Goal: Information Seeking & Learning: Get advice/opinions

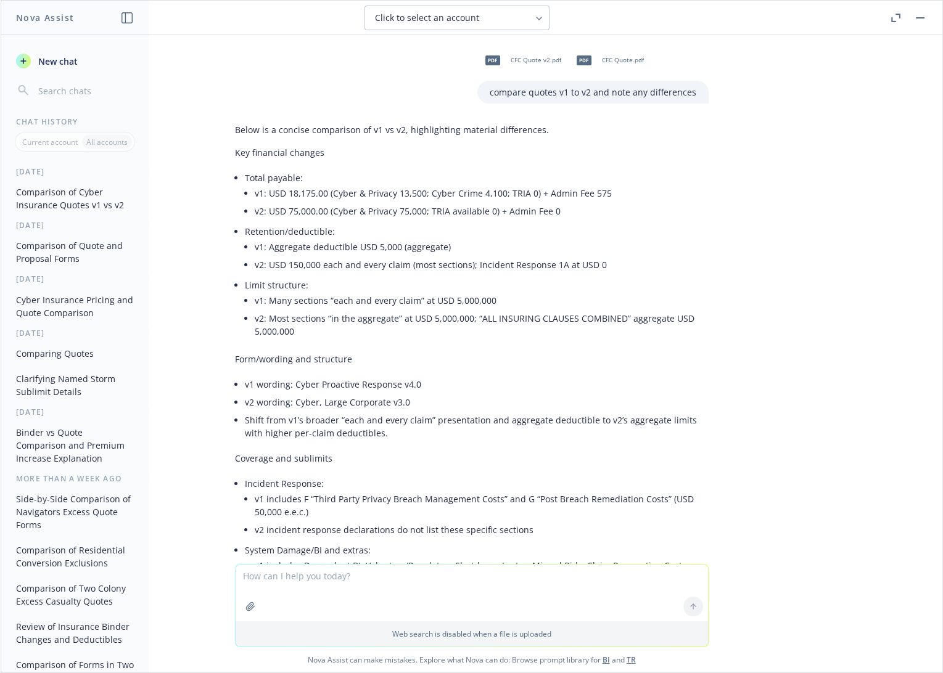
scroll to position [1194, 0]
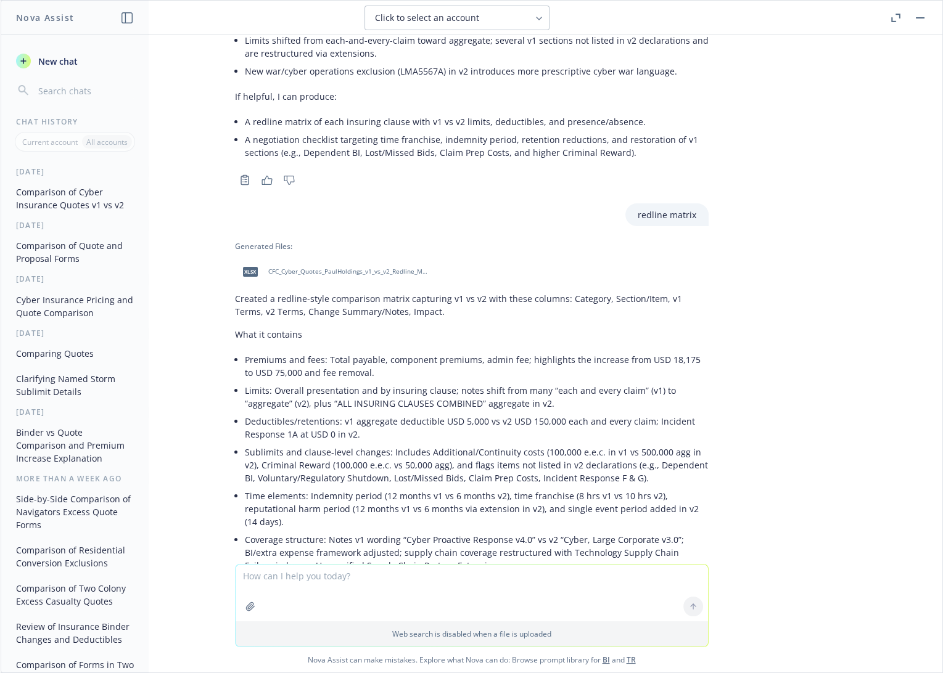
click at [342, 581] on textarea at bounding box center [472, 593] width 472 height 57
paste textarea "MEIL [DATE] Change - Civil Union"
type textarea "MEIL [DATE] Change - Civil Union, what is this?"
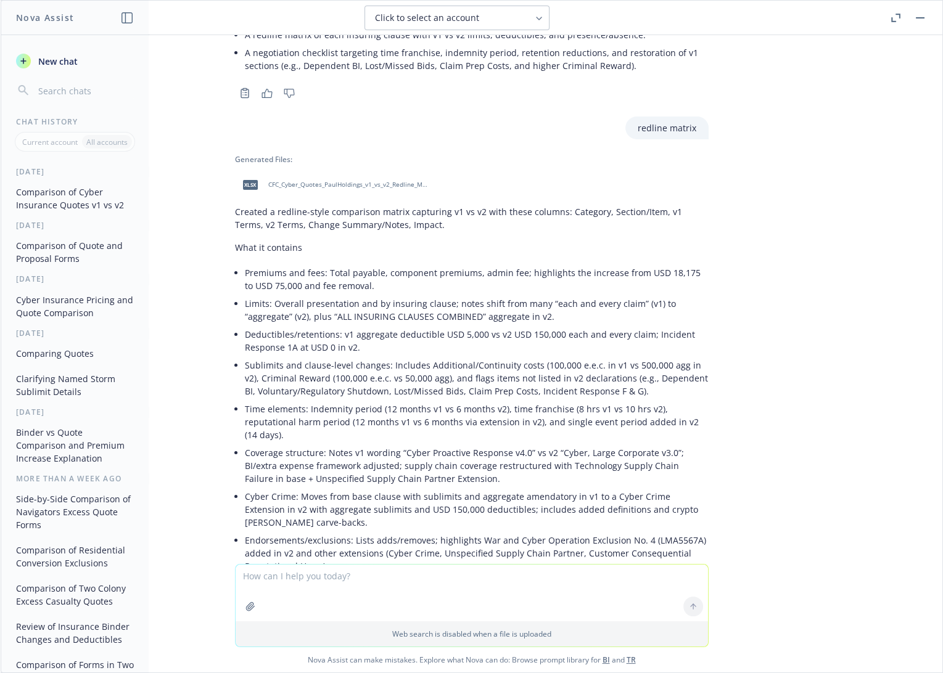
scroll to position [1829, 0]
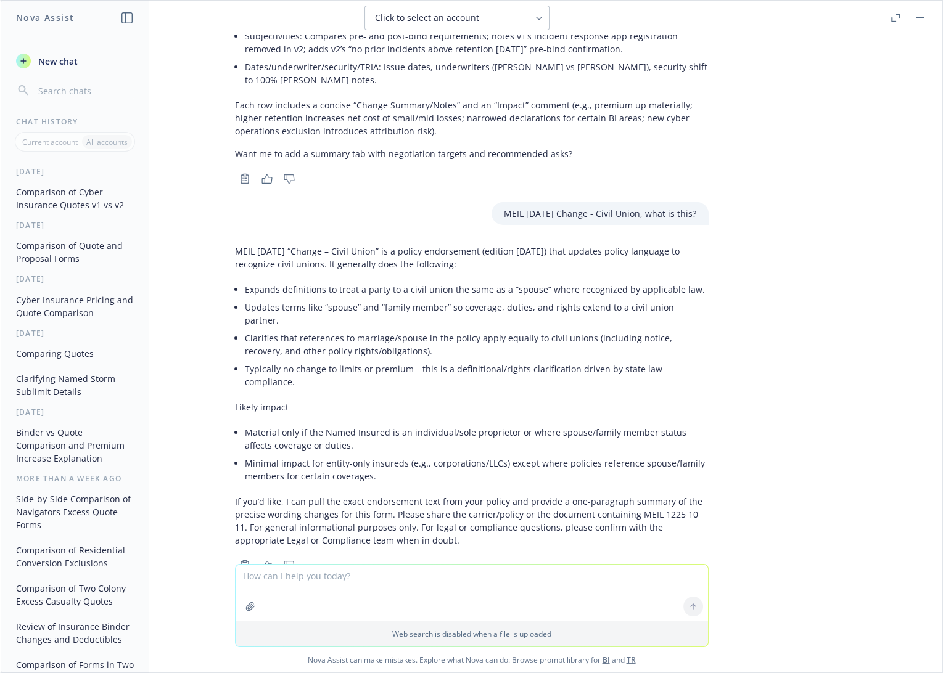
click at [867, 457] on div "pdf CFC Quote v2.pdf pdf CFC Quote.pdf compare quotes v1 to v2 and note any dif…" at bounding box center [471, 299] width 941 height 529
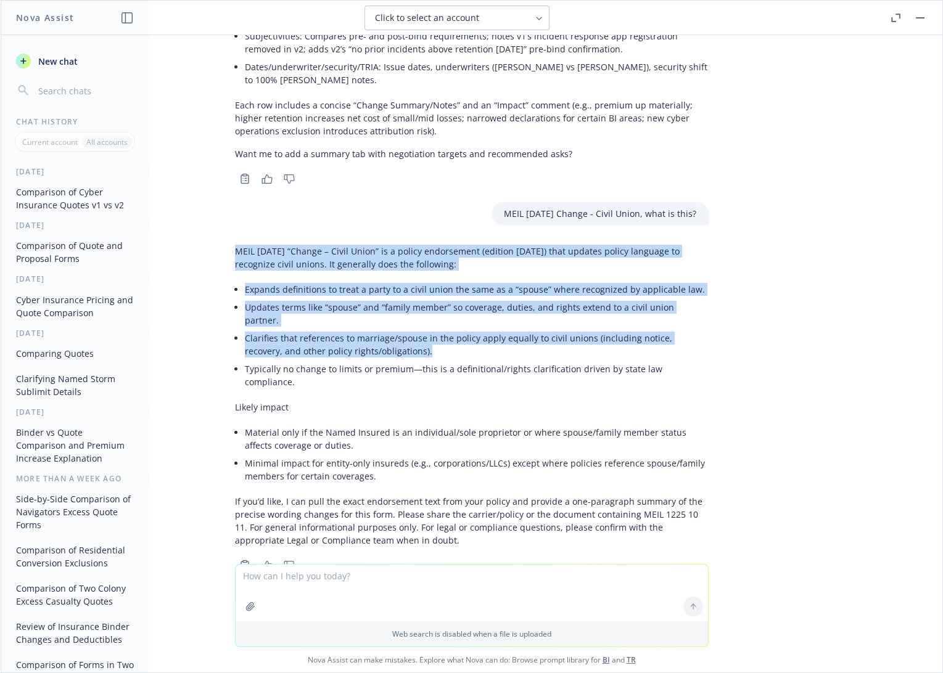
drag, startPoint x: 226, startPoint y: 238, endPoint x: 409, endPoint y: 325, distance: 203.2
click at [409, 325] on div "MEIL [DATE] “Change – Civil Union” is a policy endorsement (edition [DATE]) tha…" at bounding box center [471, 396] width 473 height 312
copy div "MEIL [DATE] “Change – Civil Union” is a policy endorsement (edition [DATE]) tha…"
click at [806, 570] on div "Web search is disabled when a file is uploaded Nova Assist can make mistakes. E…" at bounding box center [471, 618] width 941 height 109
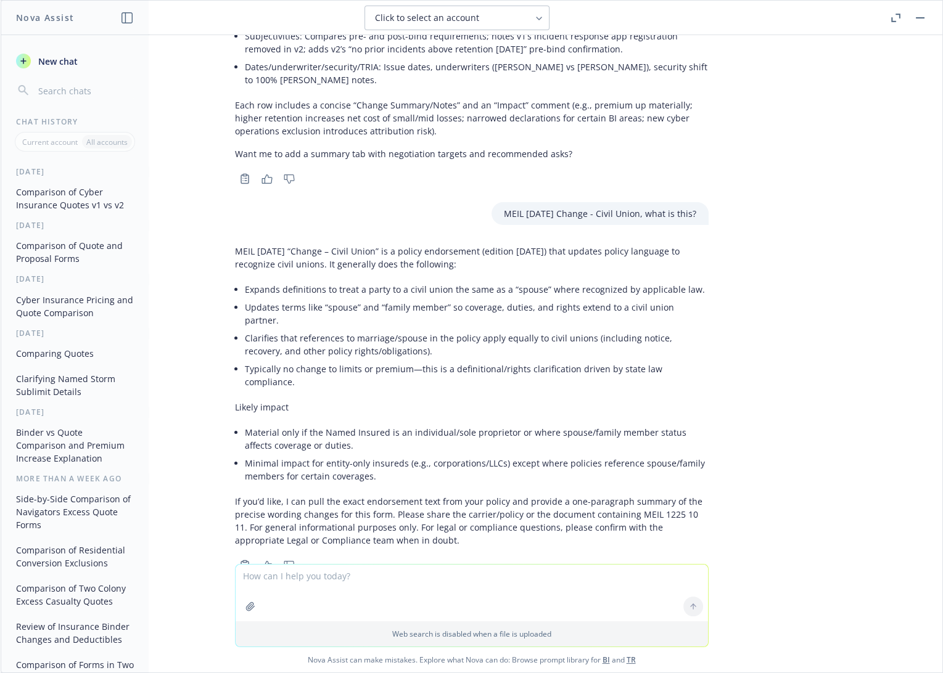
click at [373, 581] on textarea at bounding box center [472, 593] width 472 height 57
paste textarea "MAUB [DATE] Exclusion - Punitive Damages"
type textarea "MAUB [DATE] Exclusion - Punitive Damages, what is this?"
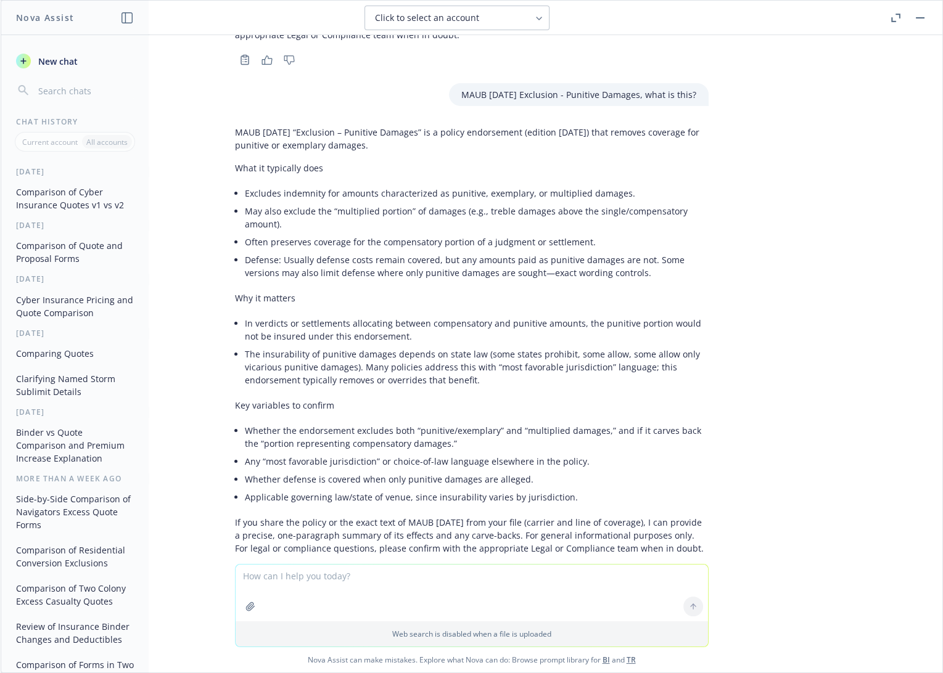
scroll to position [2343, 0]
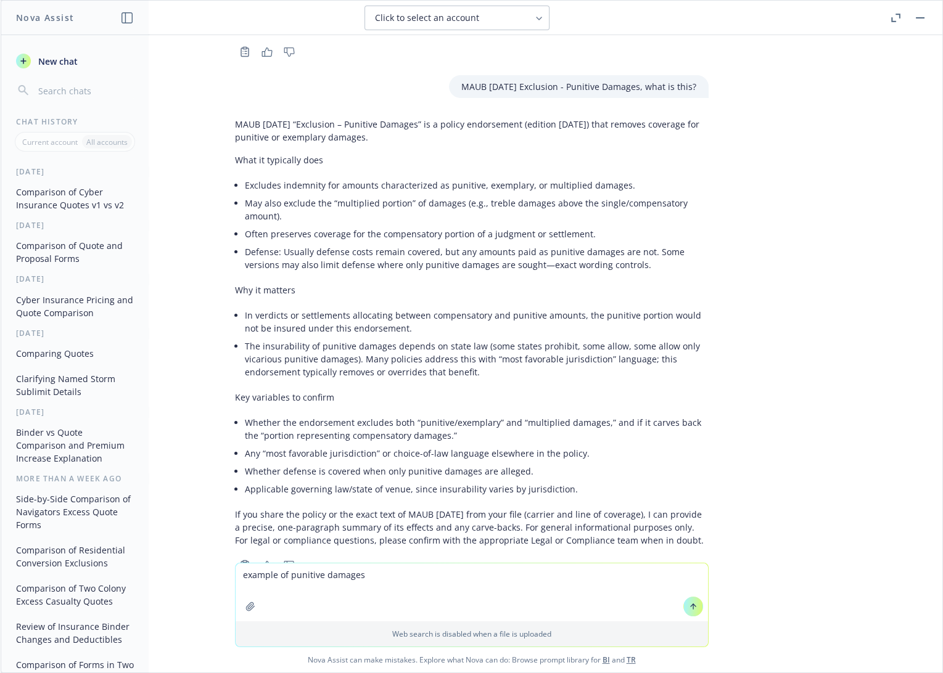
type textarea "example of punitive damages?"
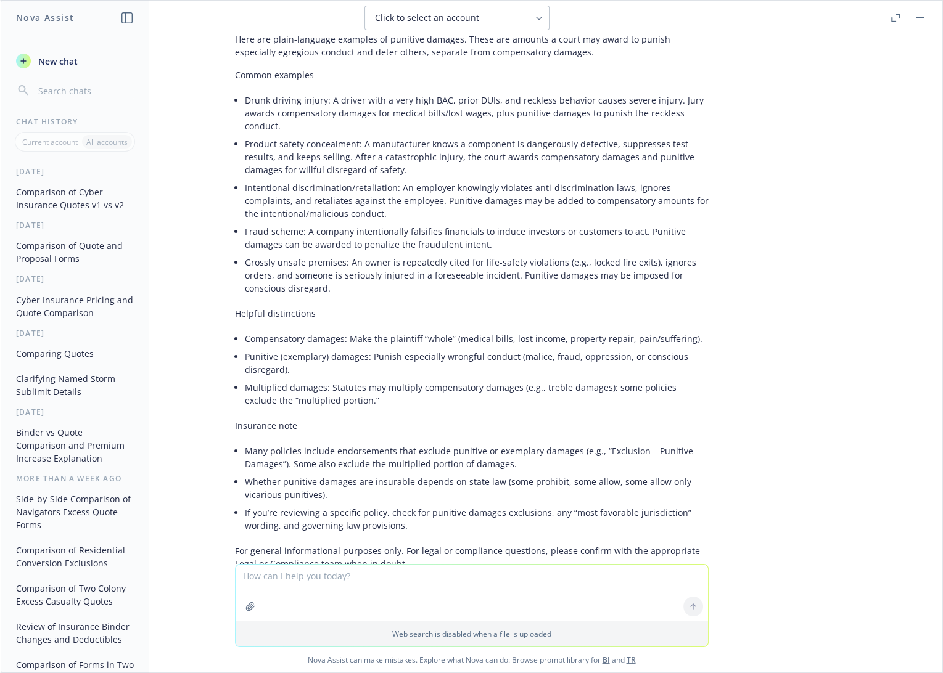
scroll to position [2952, 0]
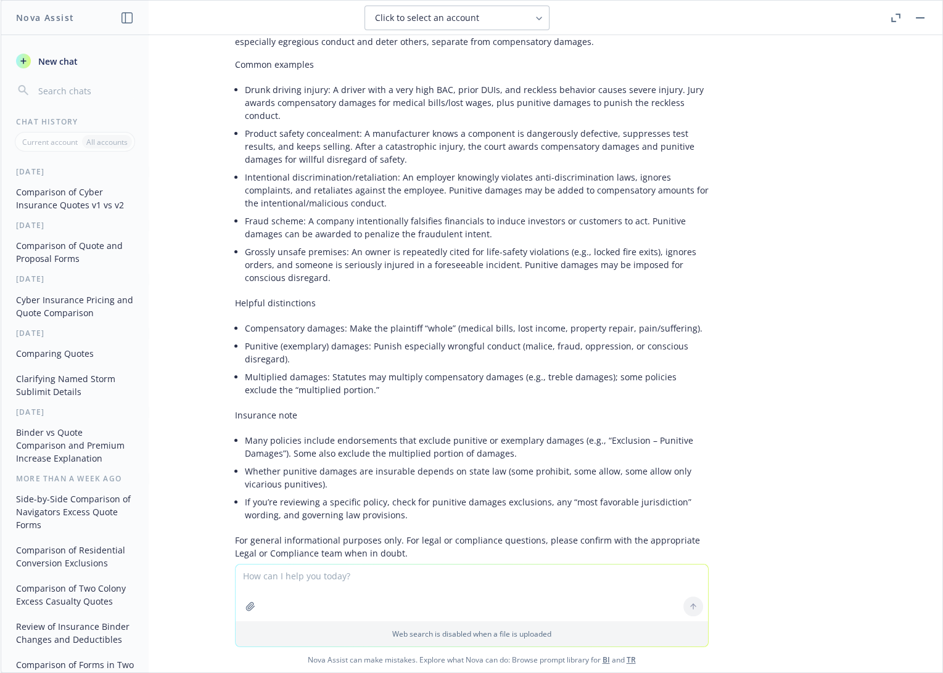
click at [337, 575] on textarea at bounding box center [472, 593] width 472 height 57
type textarea "punitive damages exclusion is standard for excess liability policies?"
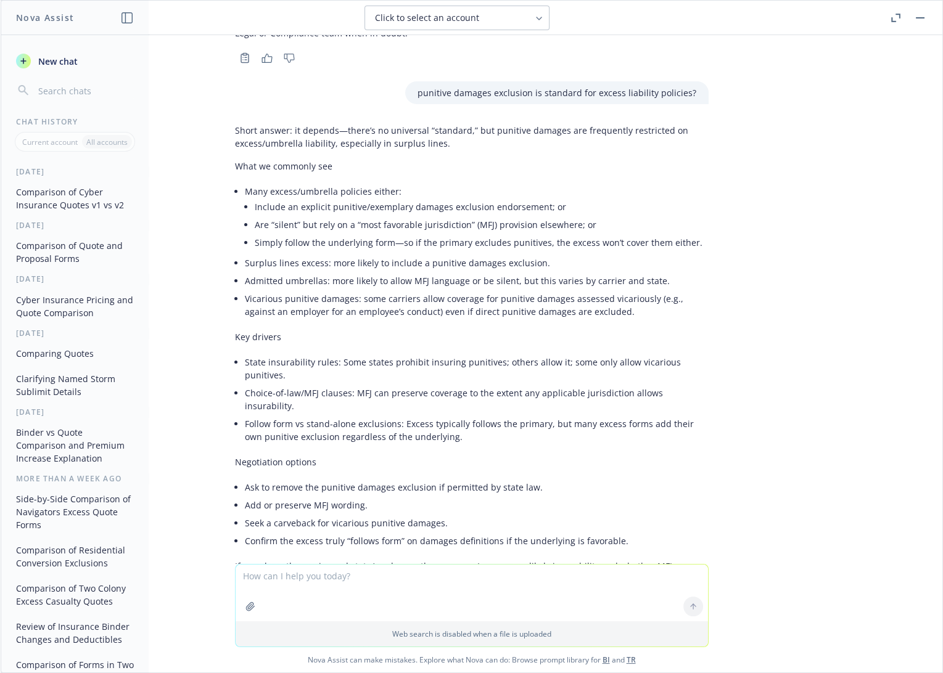
scroll to position [3485, 0]
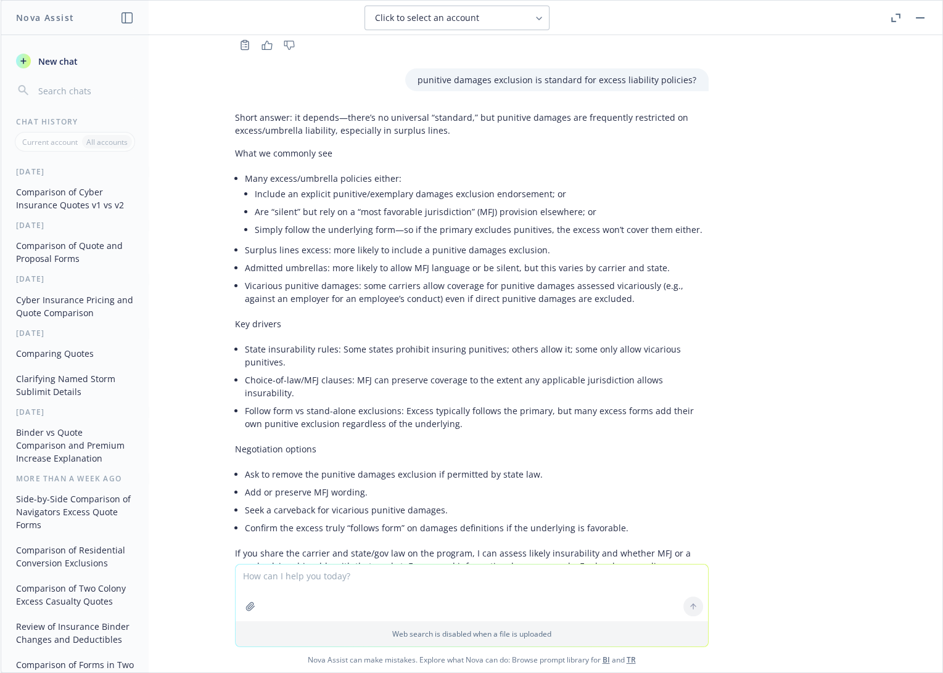
click at [305, 575] on textarea at bounding box center [472, 593] width 472 height 57
paste textarea "Hi [PERSON_NAME], Could you kindly confirm that this wording below would provid…"
type textarea "Hi [PERSON_NAME], Could you kindly confirm that this wording below would provid…"
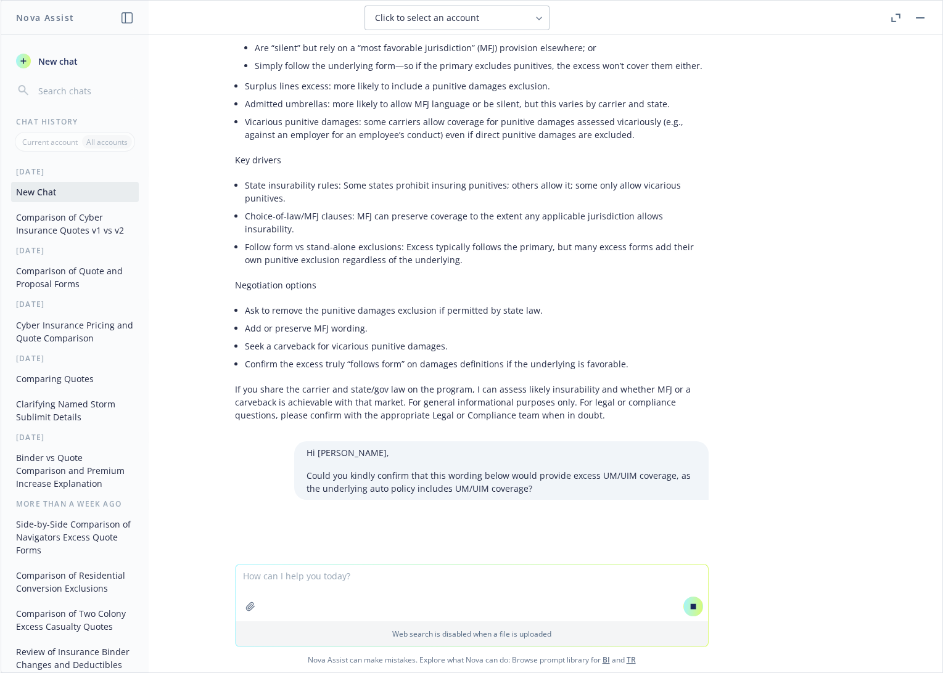
scroll to position [3460, 0]
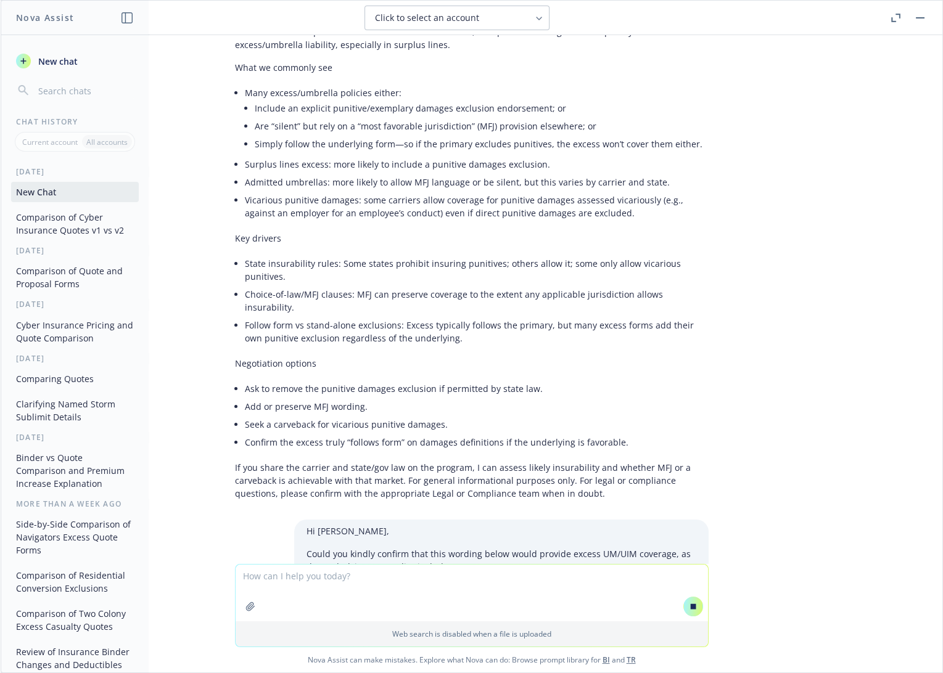
click at [334, 583] on textarea at bounding box center [472, 593] width 472 height 57
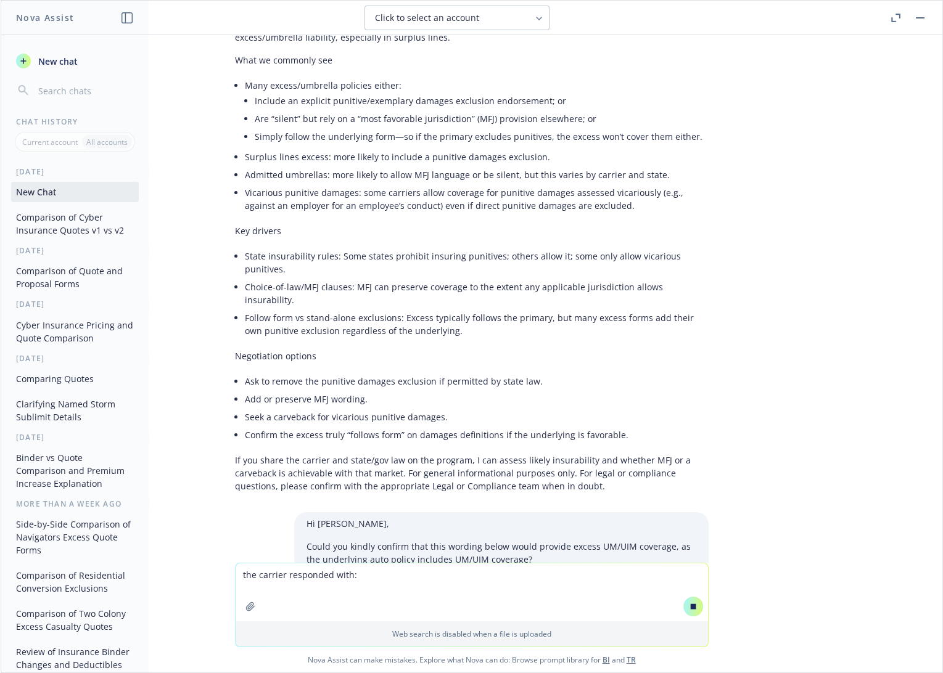
paste textarea "Our Policy form reads accordingly"
type textarea "the carrier responded with: Our Policy form reads accordingly"
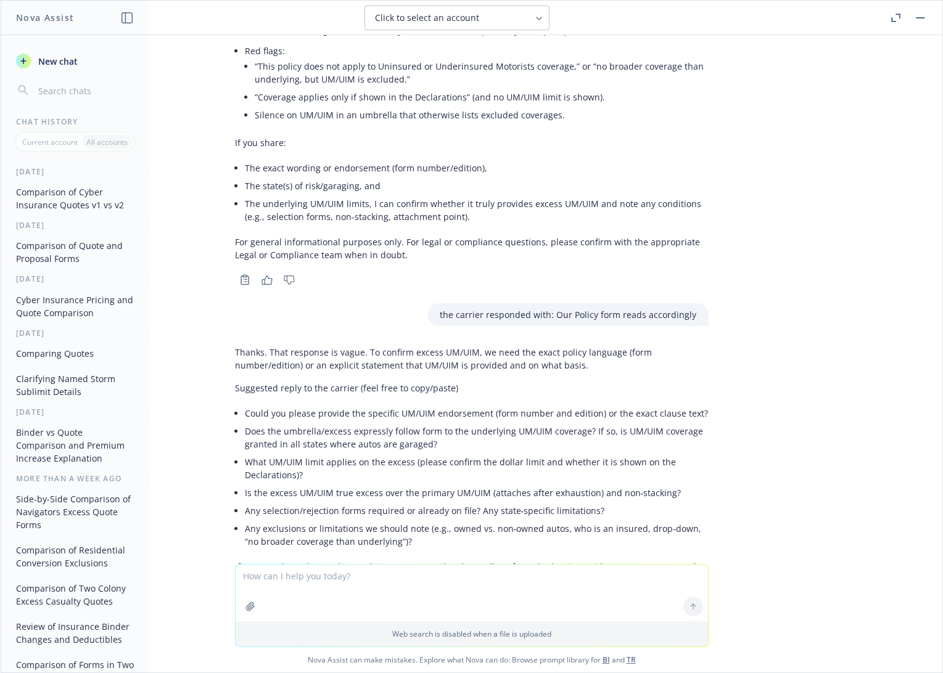
scroll to position [4454, 0]
type textarea "h"
type textarea "what does accordingly mean?"
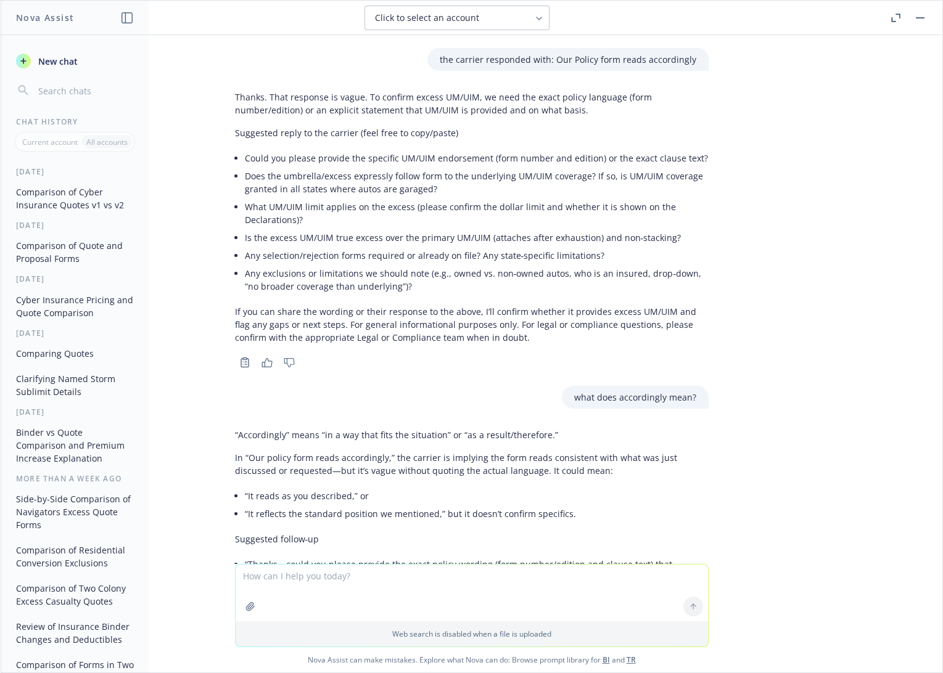
scroll to position [4709, 0]
click at [379, 576] on textarea at bounding box center [472, 593] width 472 height 57
paste textarea "LAWS, MISCELLANEOUS 3. Under any of the following: a. Any uninsured/underinsure…"
type textarea "LAWS, MISCELLANEOUS 3. Under any of the following: a. Any uninsured/underinsure…"
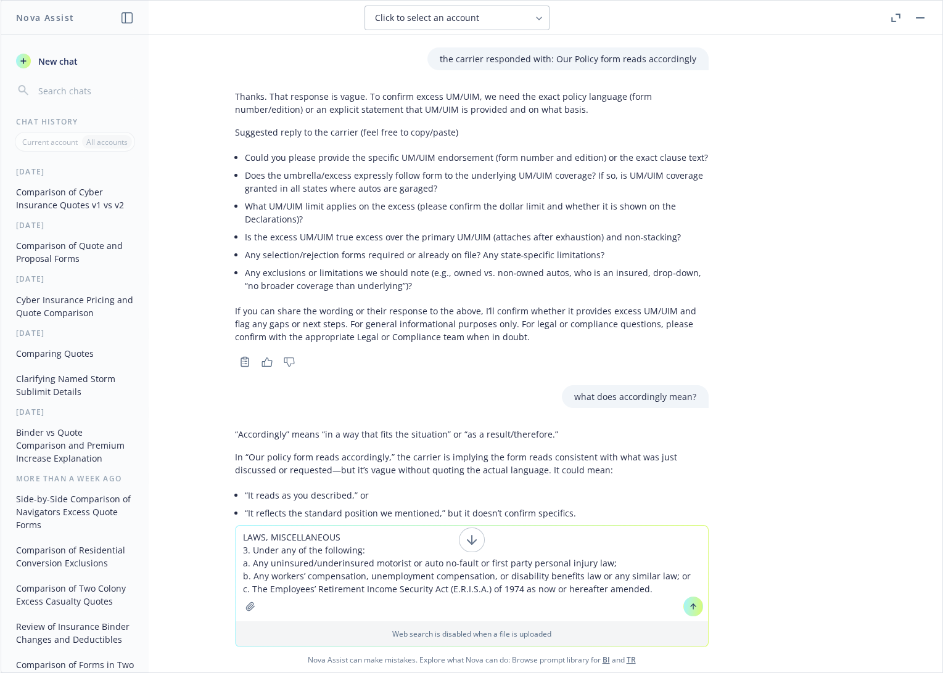
click at [238, 534] on textarea "LAWS, MISCELLANEOUS 3. Under any of the following: a. Any uninsured/underinsure…" at bounding box center [472, 574] width 472 height 96
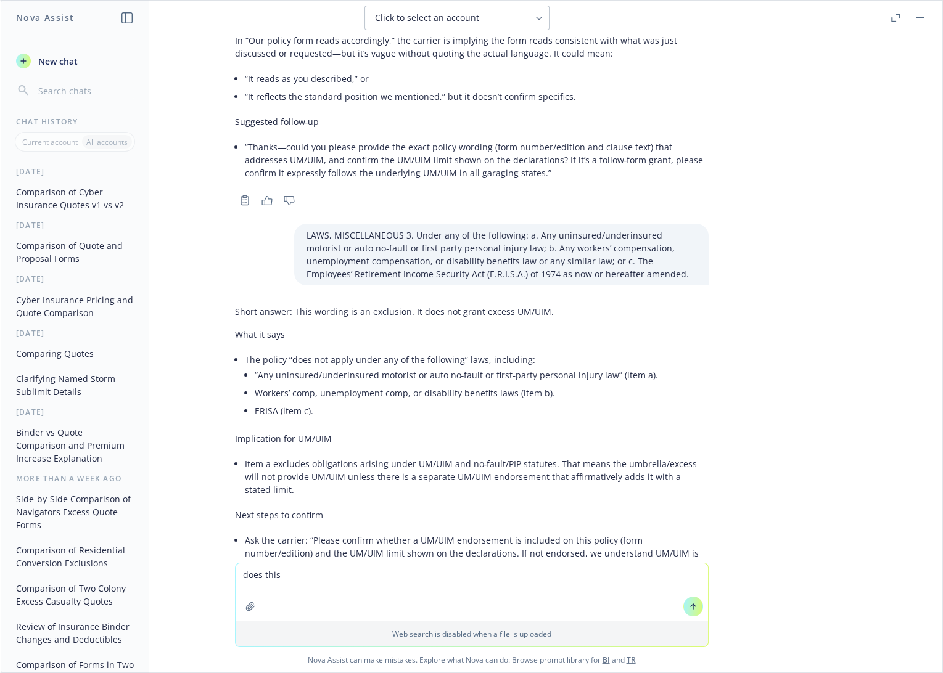
scroll to position [5127, 0]
click at [301, 578] on textarea "does this" at bounding box center [472, 592] width 472 height 58
type textarea "does this provide excess UM?"
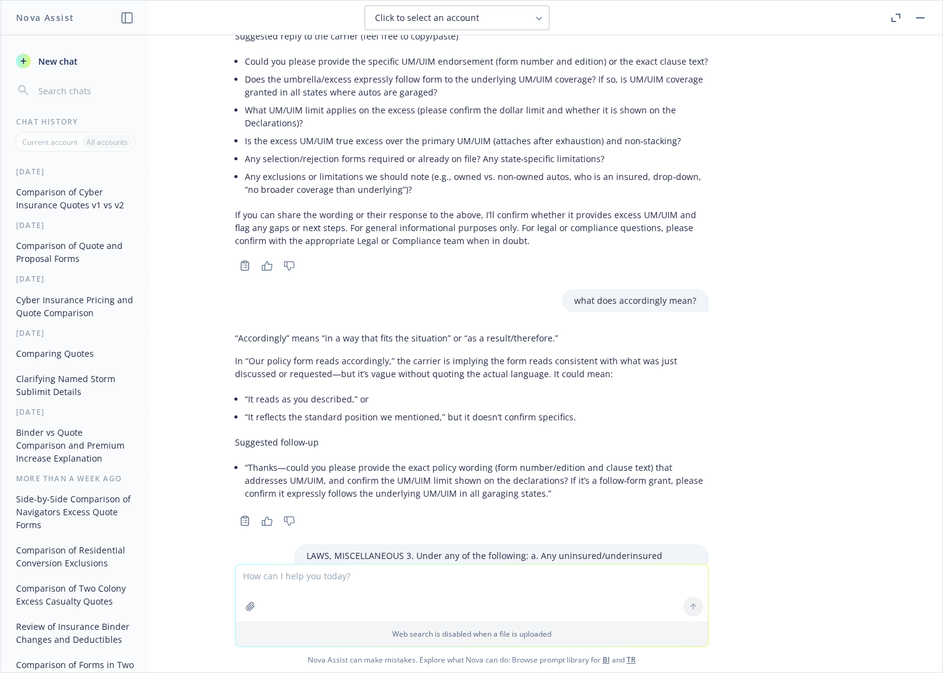
scroll to position [4804, 0]
click at [847, 163] on div "pdf CFC Quote v2.pdf pdf CFC Quote.pdf compare quotes v1 to v2 and note any dif…" at bounding box center [471, 299] width 941 height 529
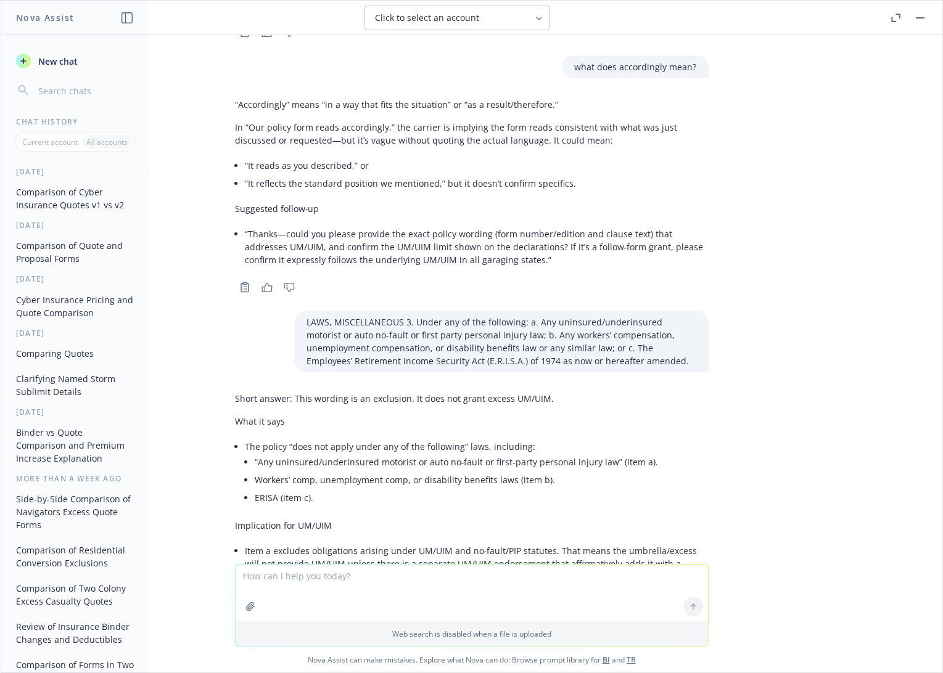
scroll to position [5353, 0]
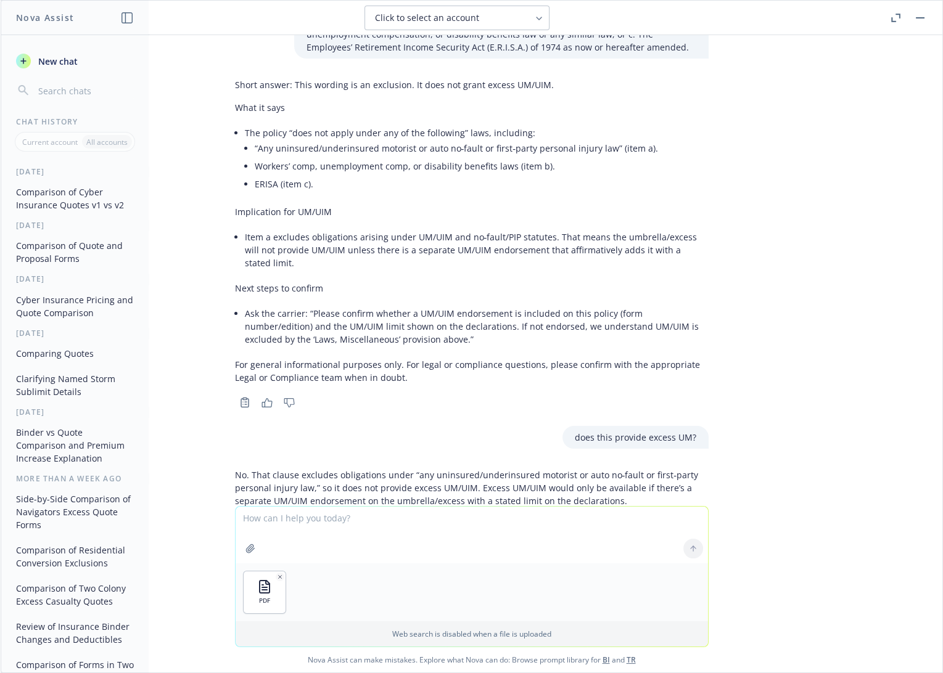
click at [330, 517] on textarea at bounding box center [472, 535] width 472 height 57
type textarea "is there excess coverage for Um/UIM in this policy? The primary auto policy inc…"
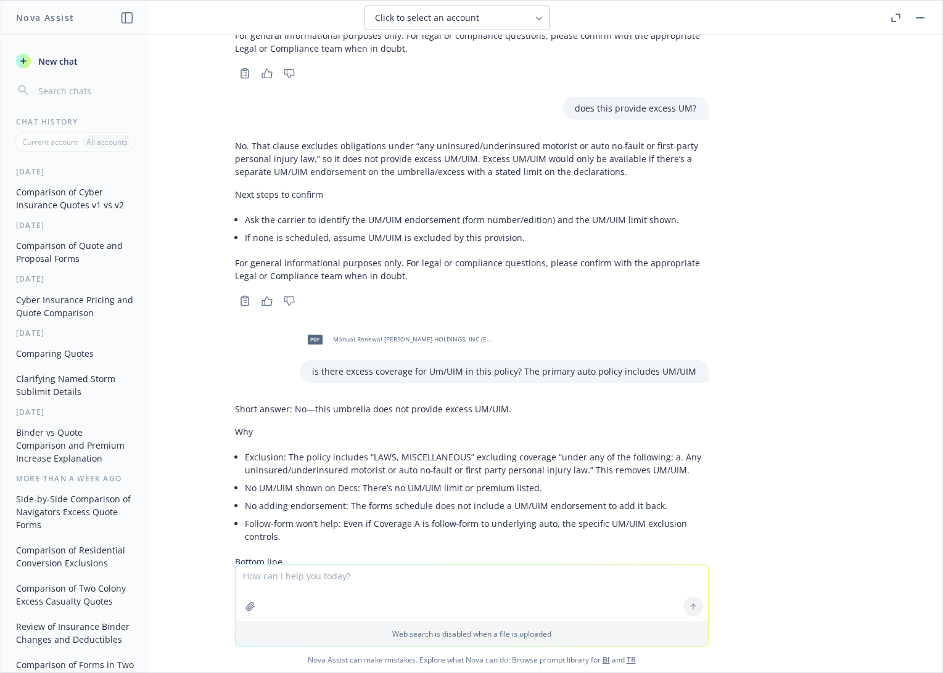
scroll to position [5660, 0]
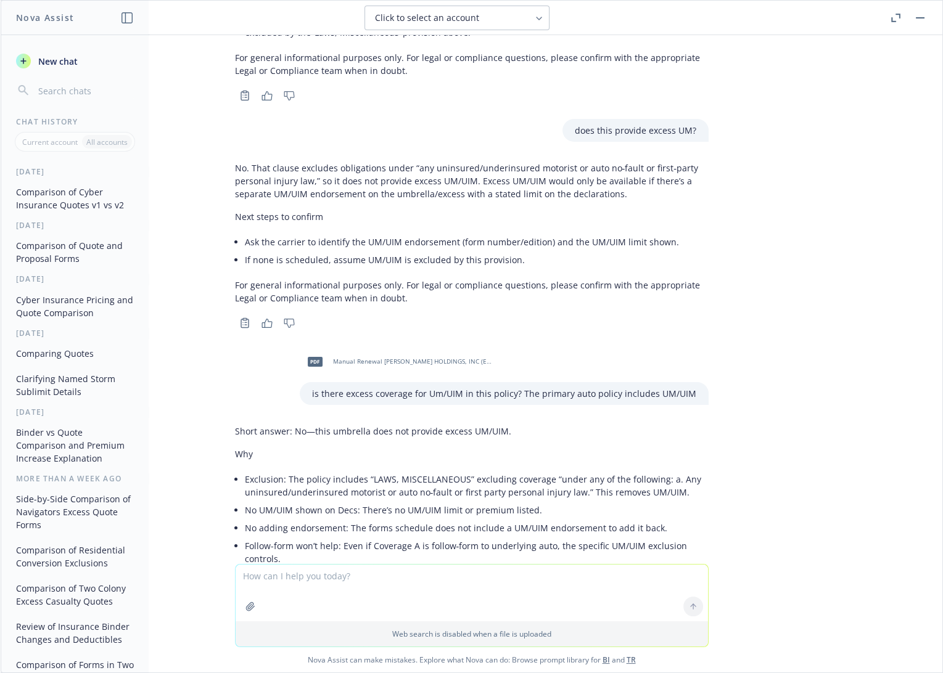
click at [703, 446] on div "Short answer: No—this umbrella does not provide excess UM/UIM. Why Exclusion: T…" at bounding box center [471, 563] width 493 height 287
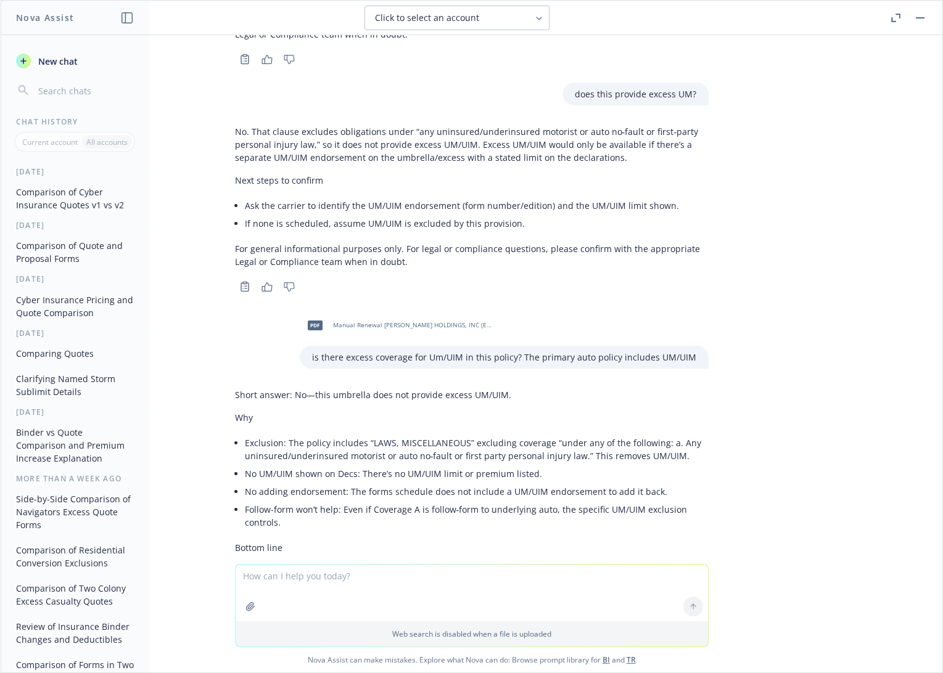
scroll to position [5728, 0]
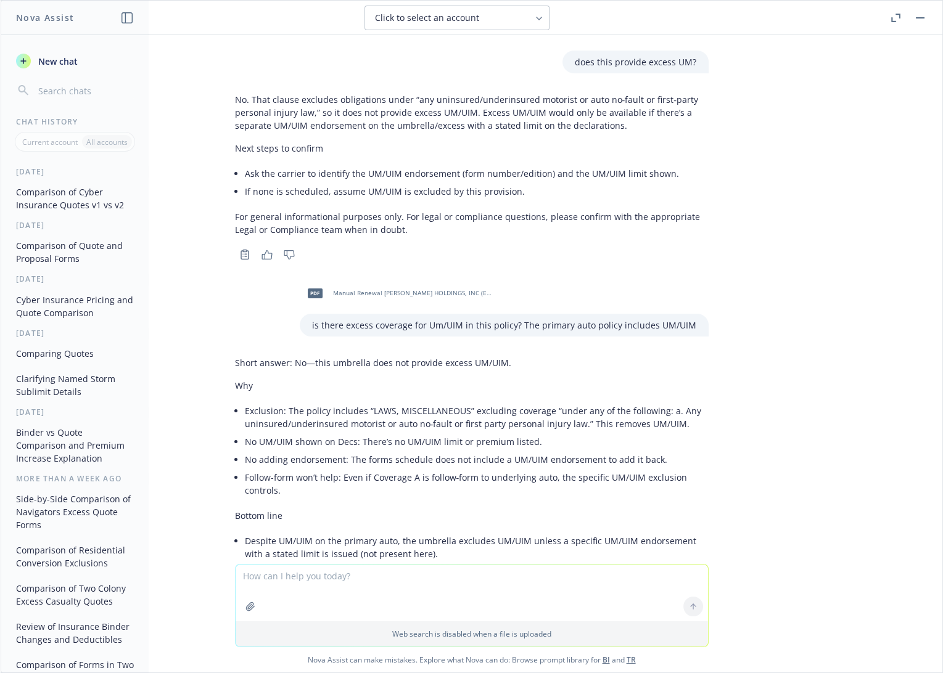
click at [334, 469] on li "Follow-form won’t help: Even if Coverage A is follow‑form to underlying auto, t…" at bounding box center [477, 484] width 464 height 31
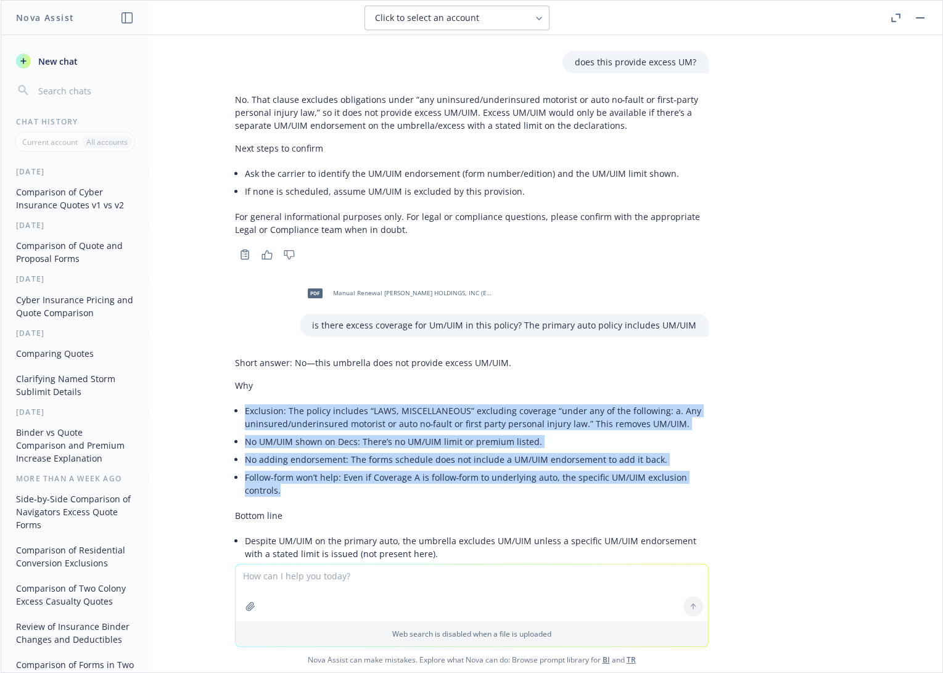
drag, startPoint x: 268, startPoint y: 387, endPoint x: 242, endPoint y: 311, distance: 80.1
click at [245, 402] on ul "Exclusion: The policy includes “LAWS, MISCELLANEOUS” excluding coverage “under …" at bounding box center [477, 450] width 464 height 97
click at [575, 469] on li "Follow-form won’t help: Even if Coverage A is follow‑form to underlying auto, t…" at bounding box center [477, 484] width 464 height 31
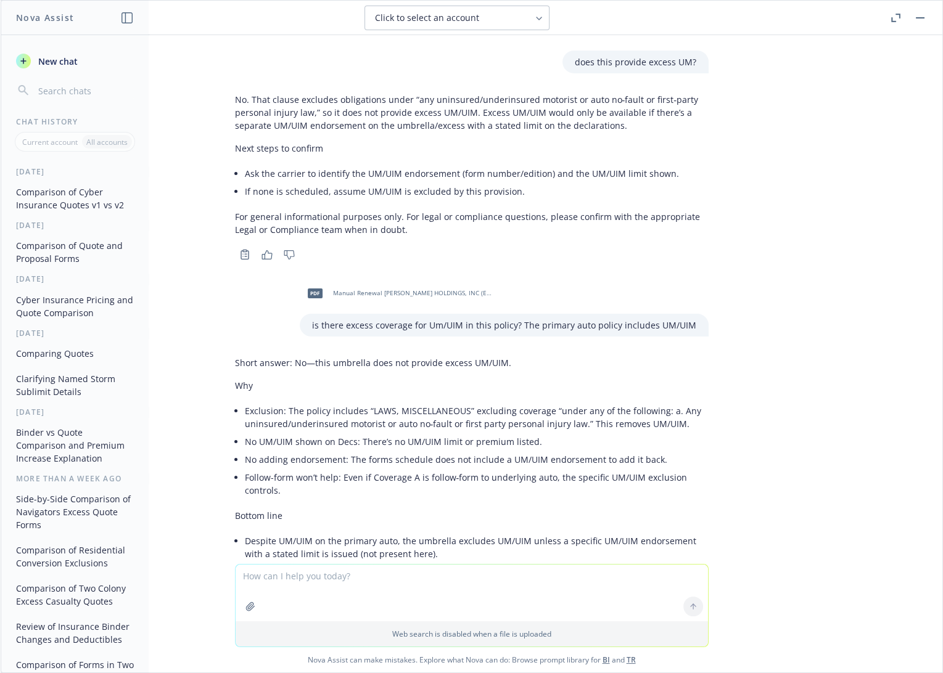
click at [461, 584] on textarea at bounding box center [472, 593] width 472 height 57
type textarea "where is the follow form wording the policy?"
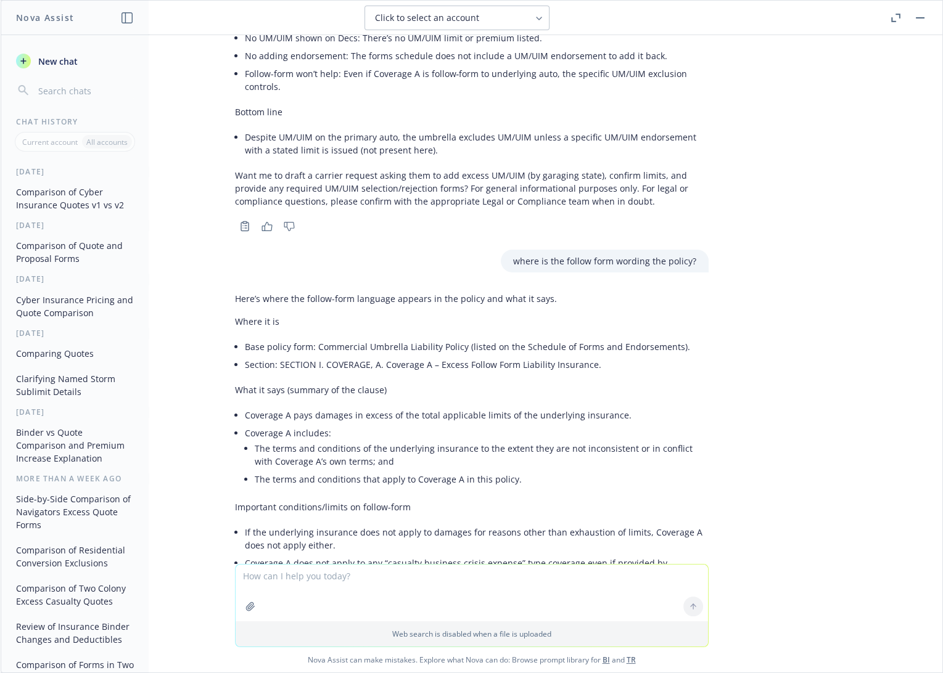
scroll to position [6225, 0]
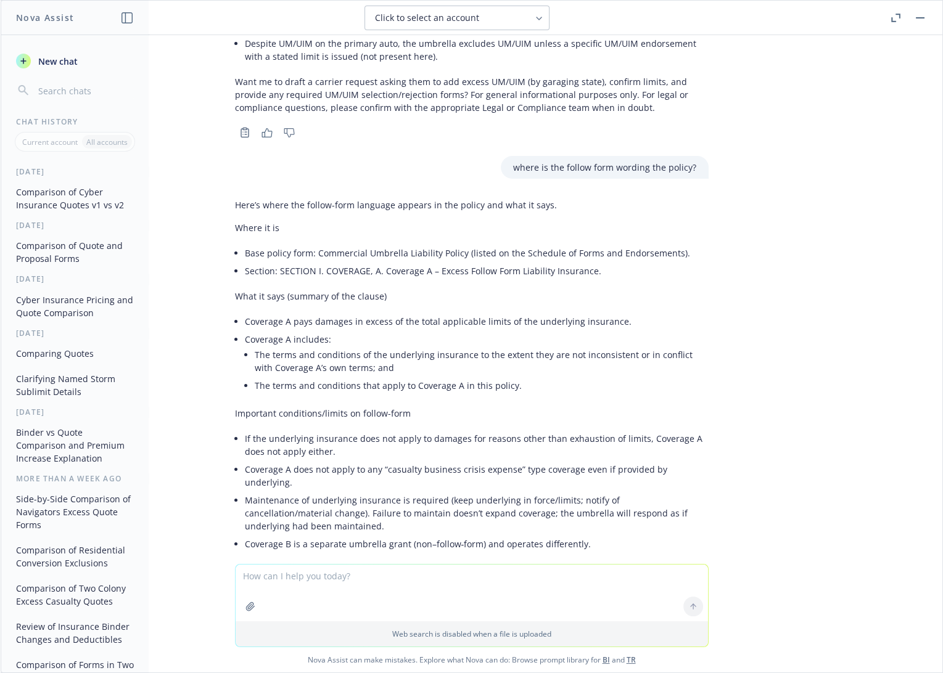
click at [356, 581] on textarea at bounding box center [472, 593] width 472 height 57
type textarea "is workers compensation excluded/"
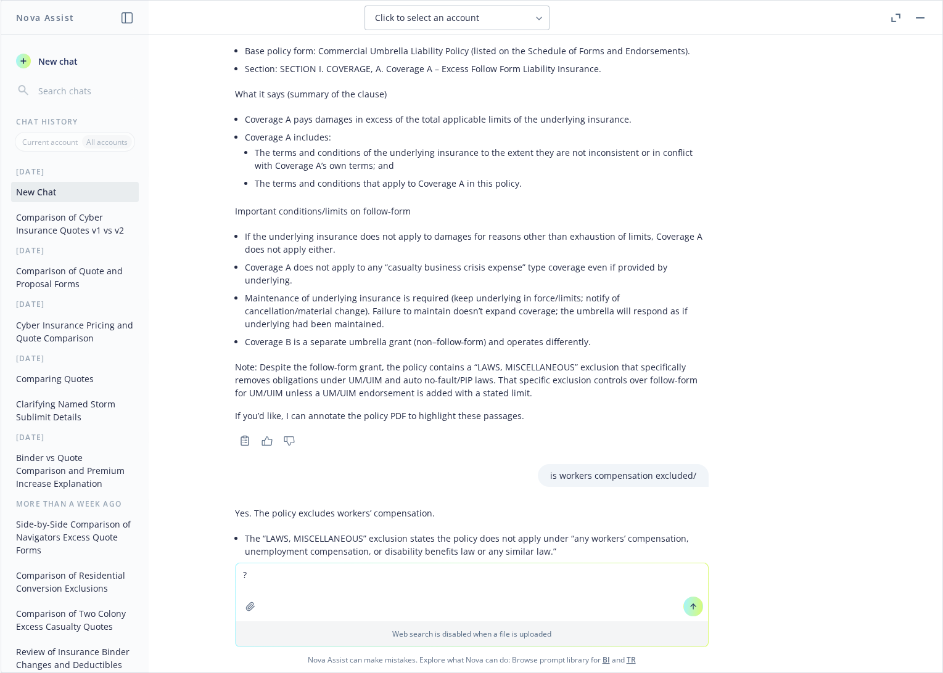
scroll to position [6440, 0]
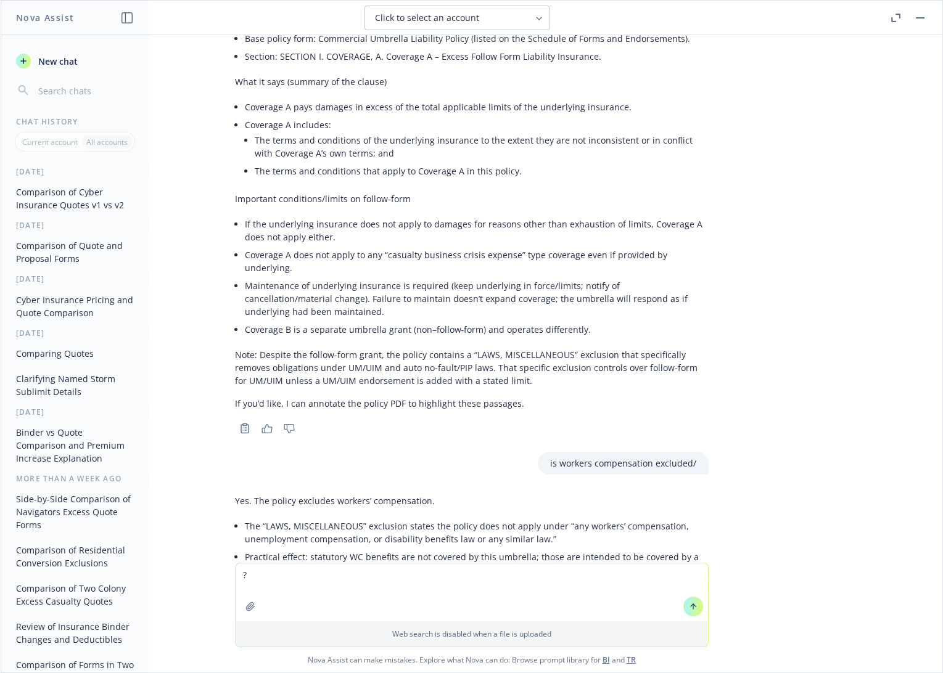
click at [258, 581] on textarea "?" at bounding box center [472, 592] width 472 height 58
drag, startPoint x: 261, startPoint y: 579, endPoint x: 229, endPoint y: 575, distance: 32.3
click at [235, 575] on div "? Web search is disabled when a file is uploaded" at bounding box center [471, 605] width 473 height 84
type textarea "what coverages are covered under an excess liability policy? list all"
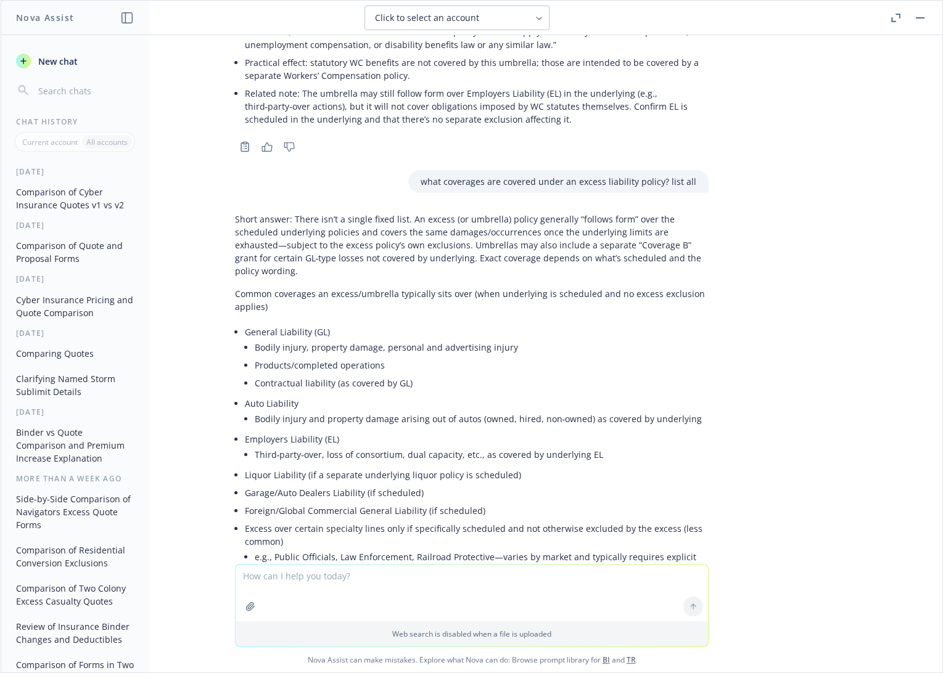
scroll to position [6935, 0]
click at [389, 574] on textarea at bounding box center [472, 593] width 472 height 57
type textarea "um/uim is a 1st party coverage/"
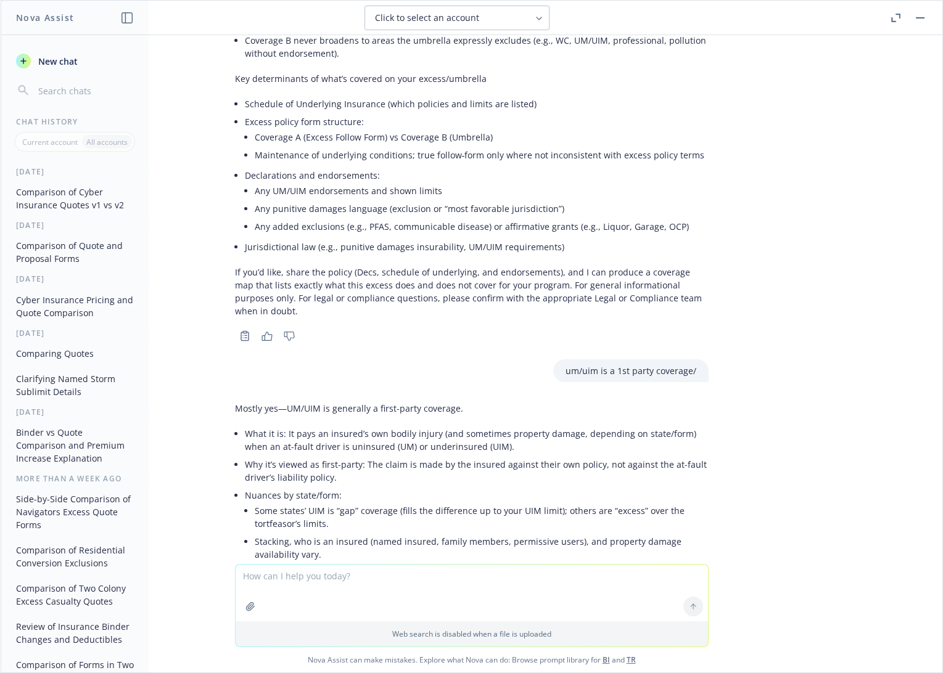
scroll to position [7849, 0]
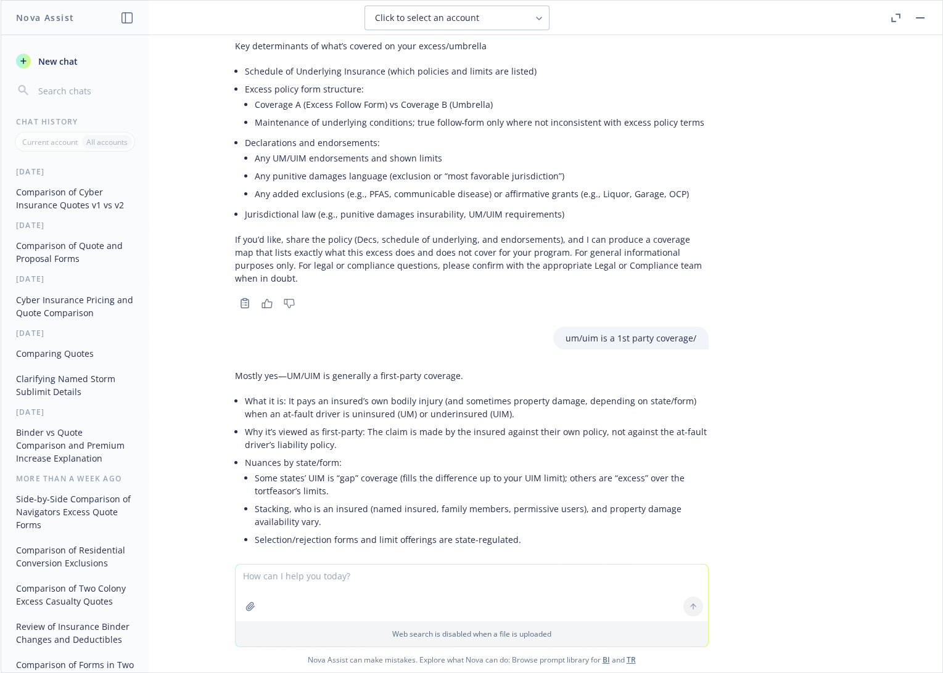
click at [416, 574] on textarea at bounding box center [472, 593] width 472 height 57
